Goal: Transaction & Acquisition: Purchase product/service

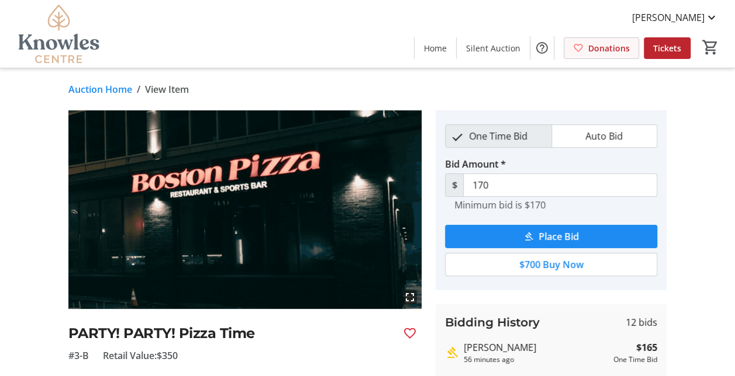
click at [614, 49] on span "Donations" at bounding box center [609, 48] width 42 height 12
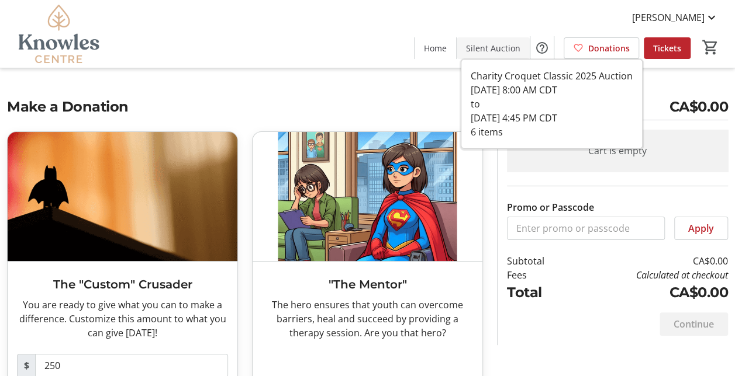
click at [504, 45] on span "Silent Auction" at bounding box center [493, 48] width 54 height 12
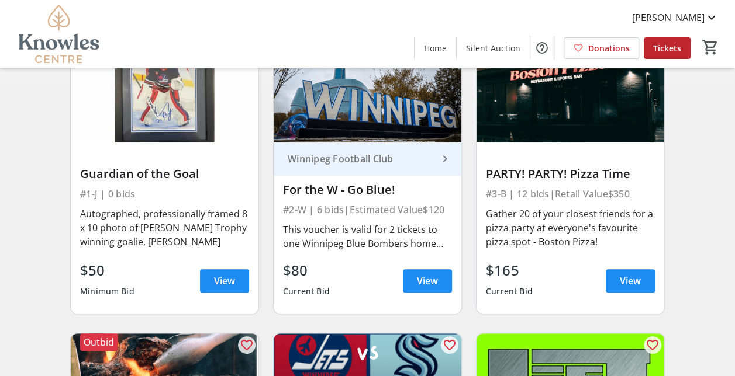
scroll to position [117, 0]
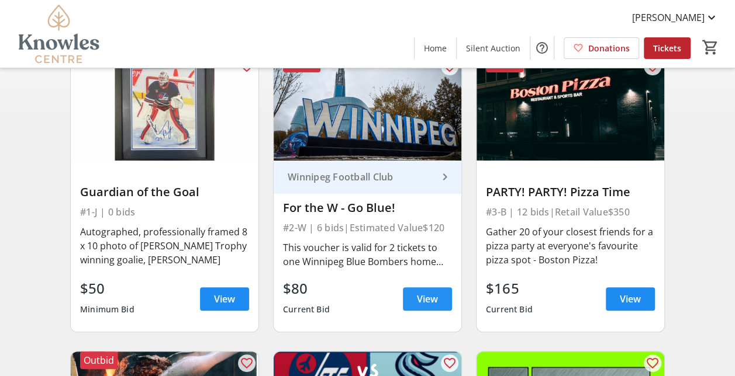
click at [431, 303] on span "View" at bounding box center [427, 299] width 21 height 14
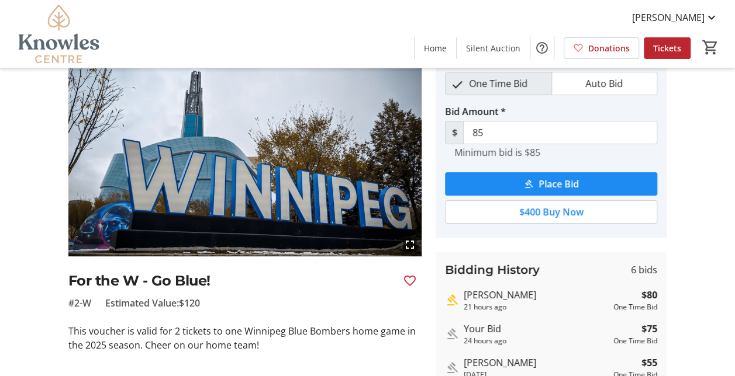
scroll to position [117, 0]
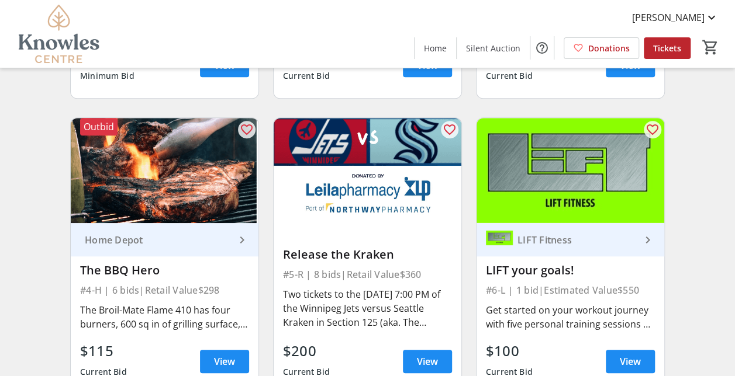
scroll to position [403, 0]
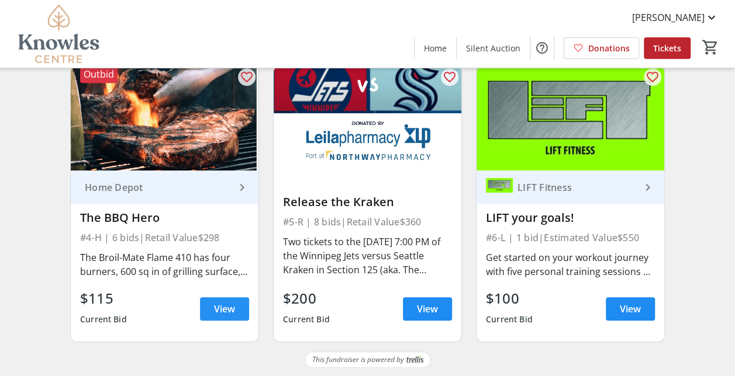
click at [231, 314] on span "View" at bounding box center [224, 309] width 21 height 14
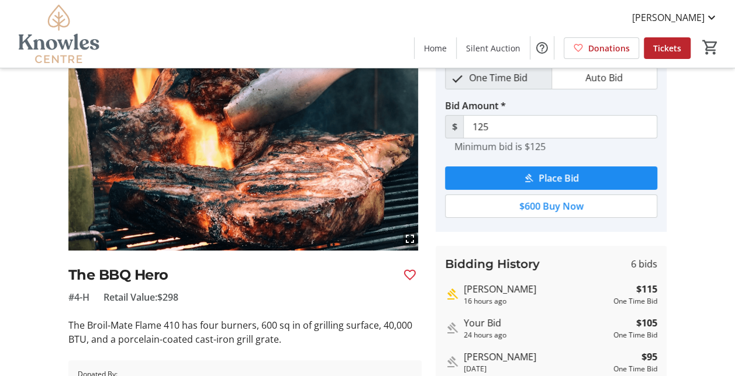
scroll to position [117, 0]
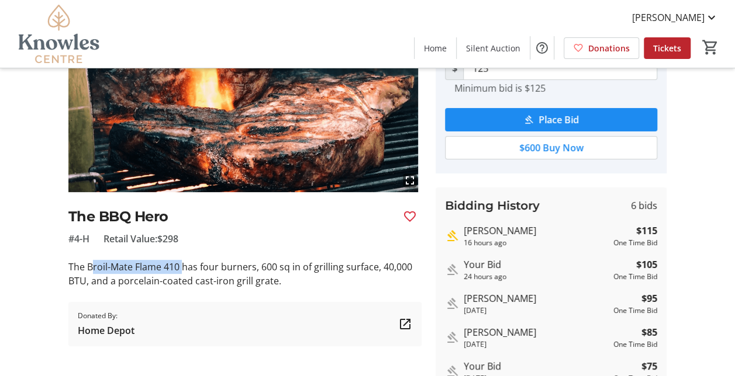
drag, startPoint x: 90, startPoint y: 264, endPoint x: 184, endPoint y: 268, distance: 93.6
click at [184, 268] on p "The Broil-Mate Flame 410 has four burners, 600 sq in of grilling surface, 40,00…" at bounding box center [245, 274] width 354 height 28
drag, startPoint x: 184, startPoint y: 268, endPoint x: 175, endPoint y: 268, distance: 8.2
drag, startPoint x: 175, startPoint y: 268, endPoint x: 99, endPoint y: 269, distance: 76.0
click at [110, 269] on p "The Broil-Mate Flame 410 has four burners, 600 sq in of grilling surface, 40,00…" at bounding box center [245, 274] width 354 height 28
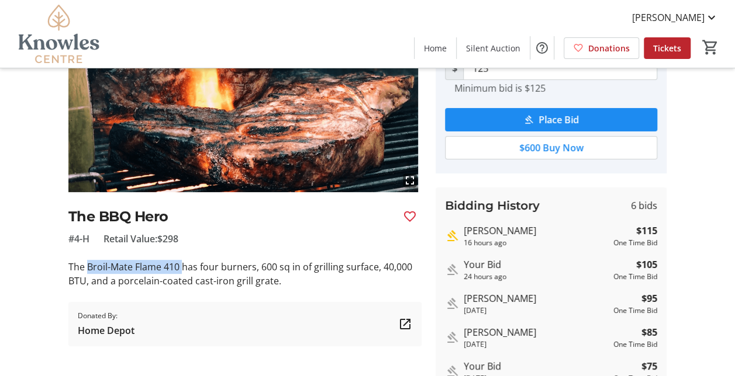
drag, startPoint x: 87, startPoint y: 269, endPoint x: 181, endPoint y: 268, distance: 94.1
click at [181, 268] on p "The Broil-Mate Flame 410 has four burners, 600 sq in of grilling surface, 40,00…" at bounding box center [245, 274] width 354 height 28
drag, startPoint x: 181, startPoint y: 268, endPoint x: 174, endPoint y: 268, distance: 6.4
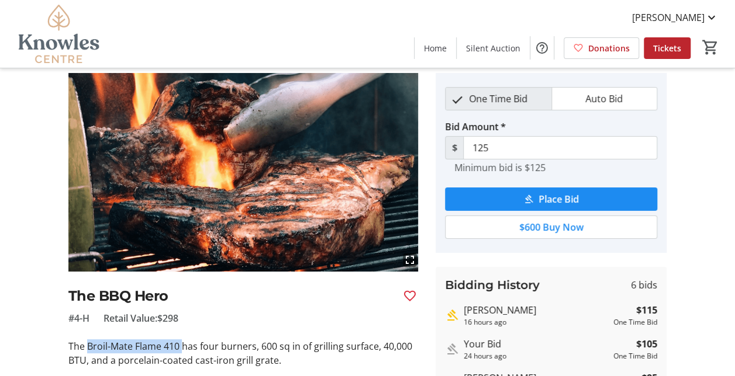
scroll to position [0, 0]
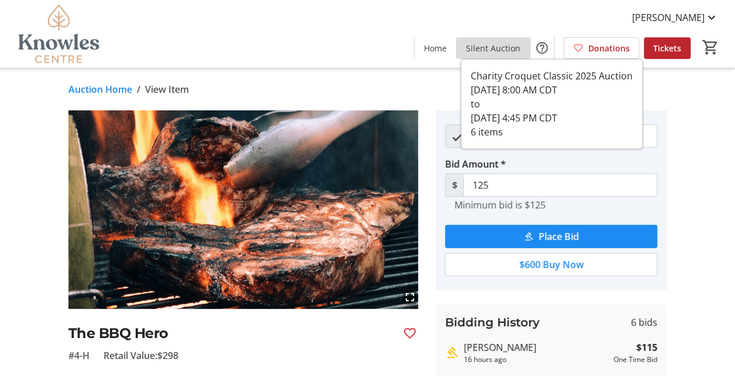
click at [503, 44] on span "Silent Auction" at bounding box center [493, 48] width 54 height 12
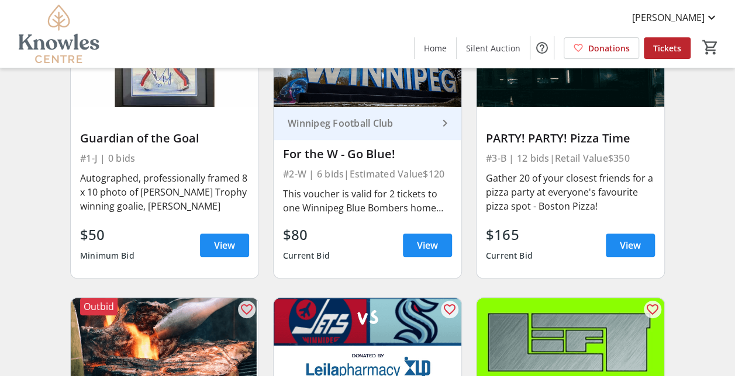
scroll to position [175, 0]
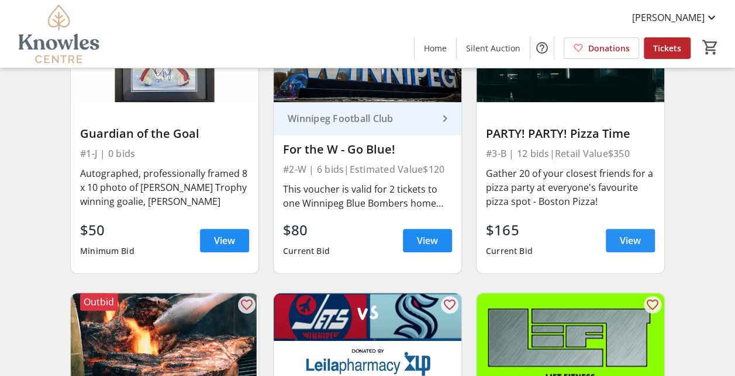
click at [624, 234] on span "View" at bounding box center [630, 241] width 21 height 14
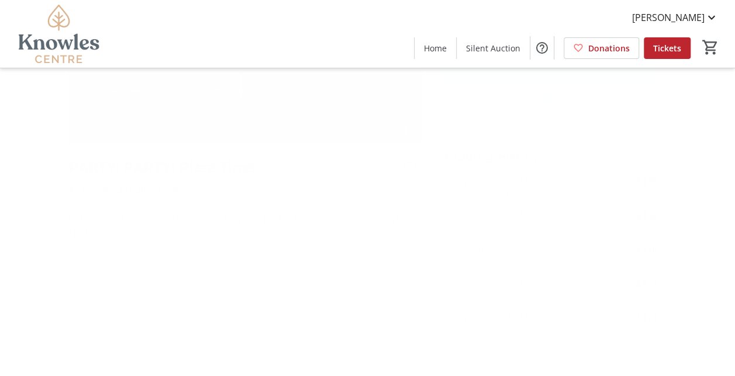
scroll to position [175, 0]
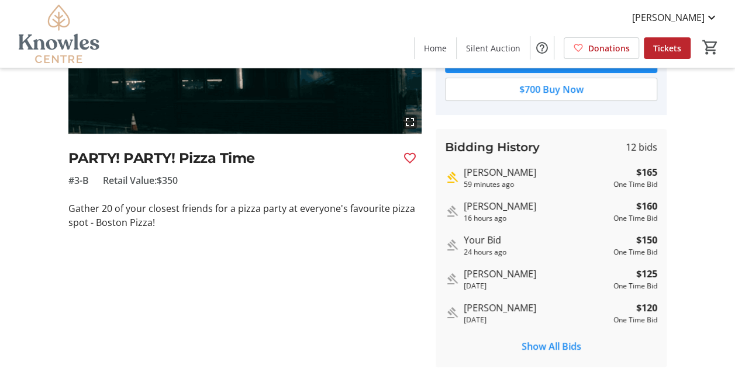
click at [106, 219] on p "Gather 20 of your closest friends for a pizza party at everyone's favourite piz…" at bounding box center [245, 216] width 354 height 28
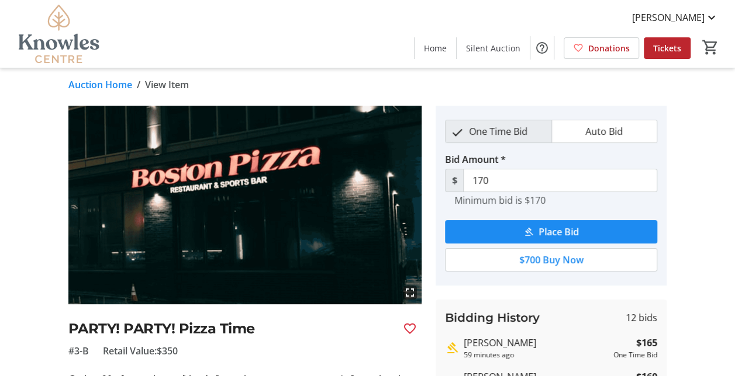
scroll to position [0, 0]
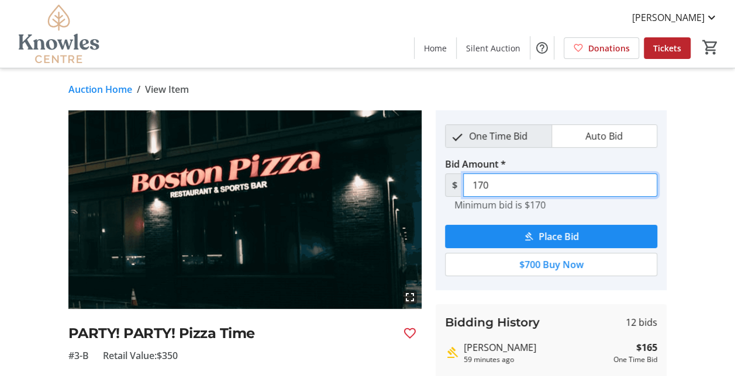
click at [520, 185] on input "170" at bounding box center [560, 185] width 194 height 23
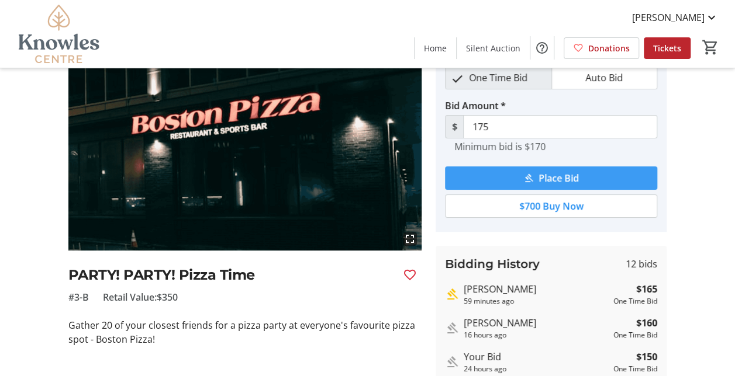
click at [534, 181] on span "submit" at bounding box center [551, 178] width 212 height 28
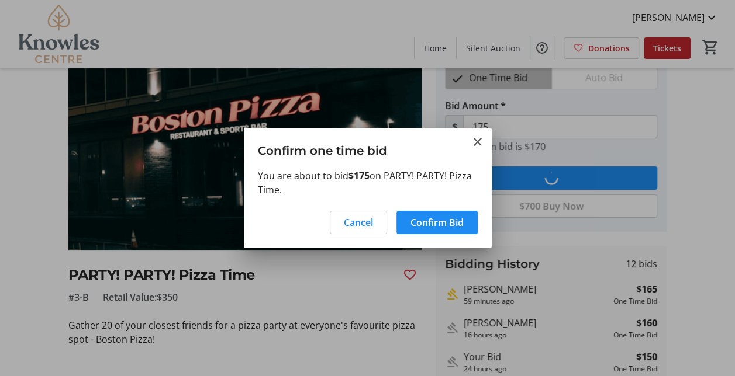
scroll to position [0, 0]
click at [413, 222] on span "Confirm Bid" at bounding box center [436, 223] width 53 height 14
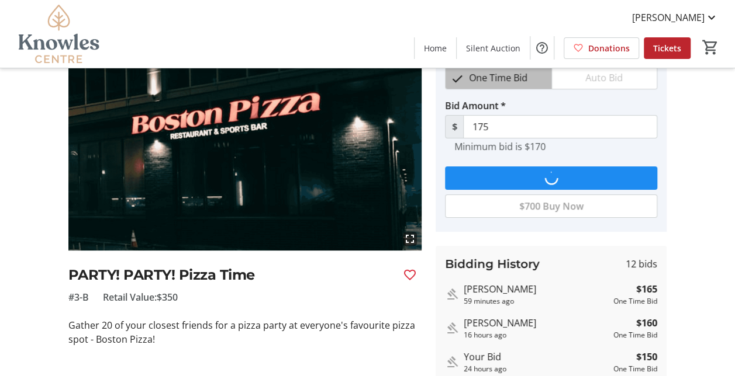
type input "185"
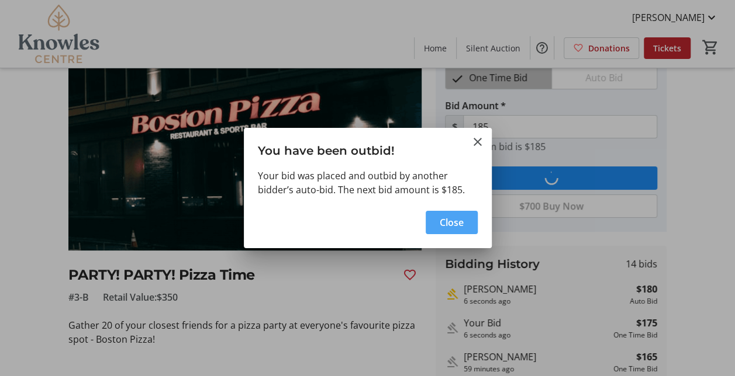
click at [440, 226] on span "Close" at bounding box center [452, 223] width 24 height 14
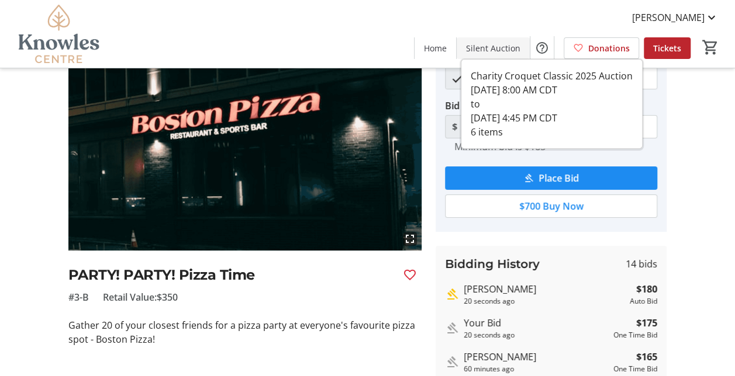
click at [500, 47] on span "Silent Auction" at bounding box center [493, 48] width 54 height 12
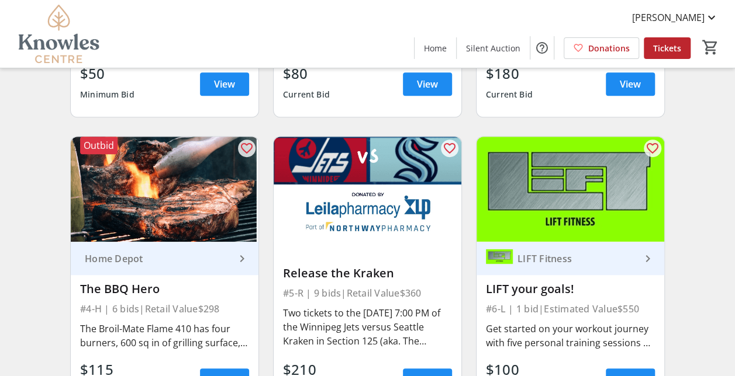
scroll to position [351, 0]
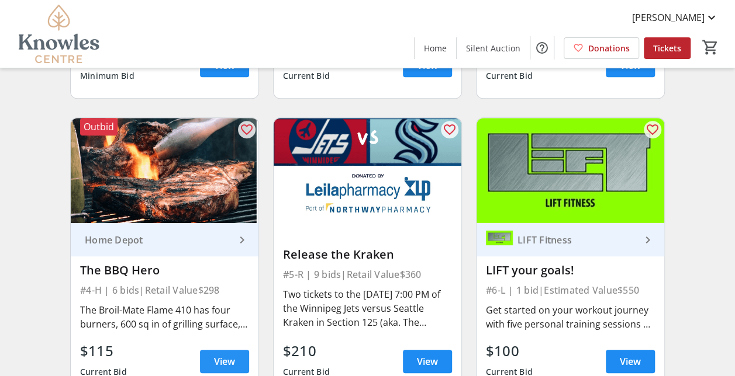
click at [228, 364] on span "View" at bounding box center [224, 362] width 21 height 14
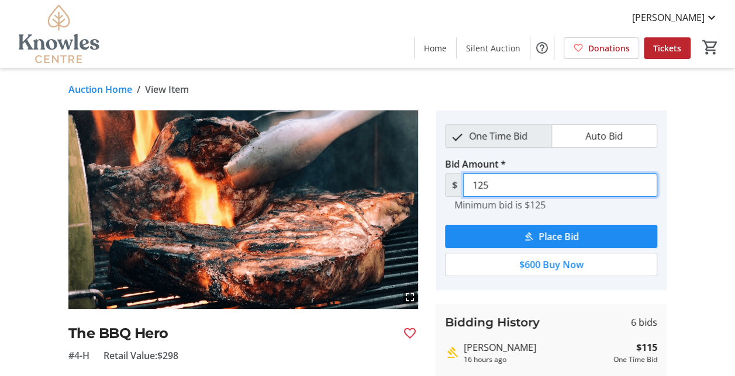
click at [517, 184] on input "125" at bounding box center [560, 185] width 194 height 23
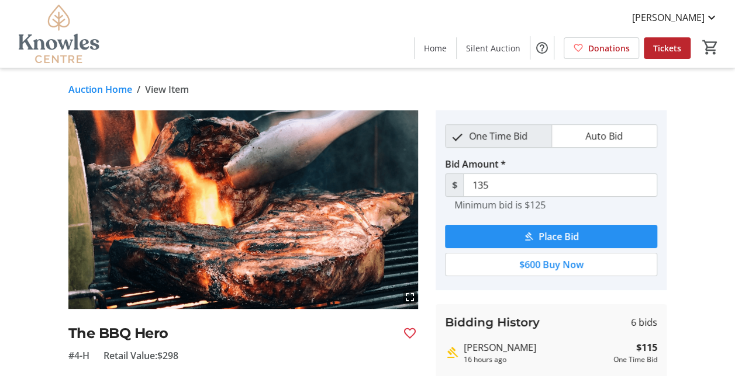
click at [532, 234] on mat-icon "submit" at bounding box center [528, 236] width 11 height 11
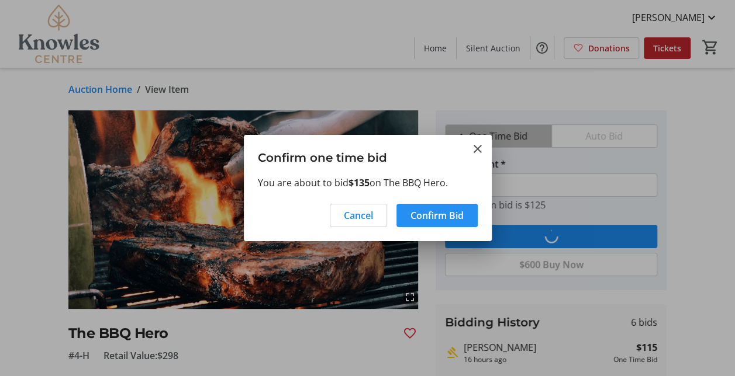
click at [419, 219] on span "Confirm Bid" at bounding box center [436, 216] width 53 height 14
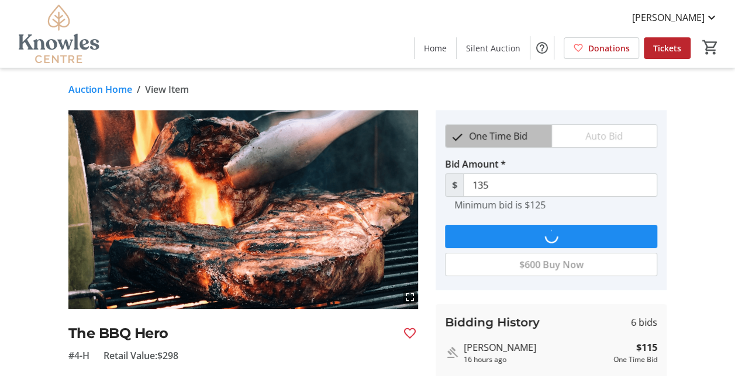
type input "145"
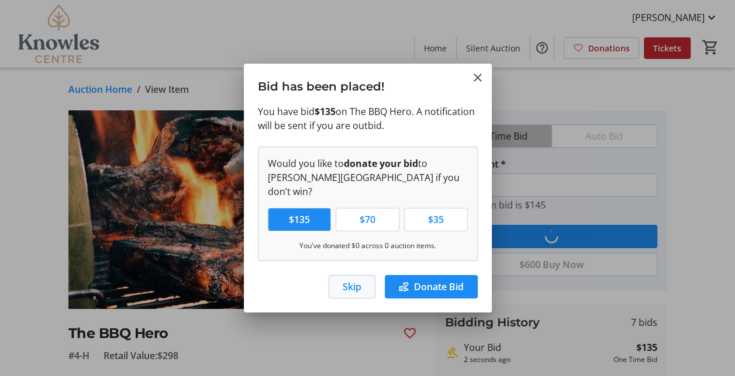
click at [361, 273] on span "button" at bounding box center [352, 287] width 46 height 28
